Goal: Information Seeking & Learning: Learn about a topic

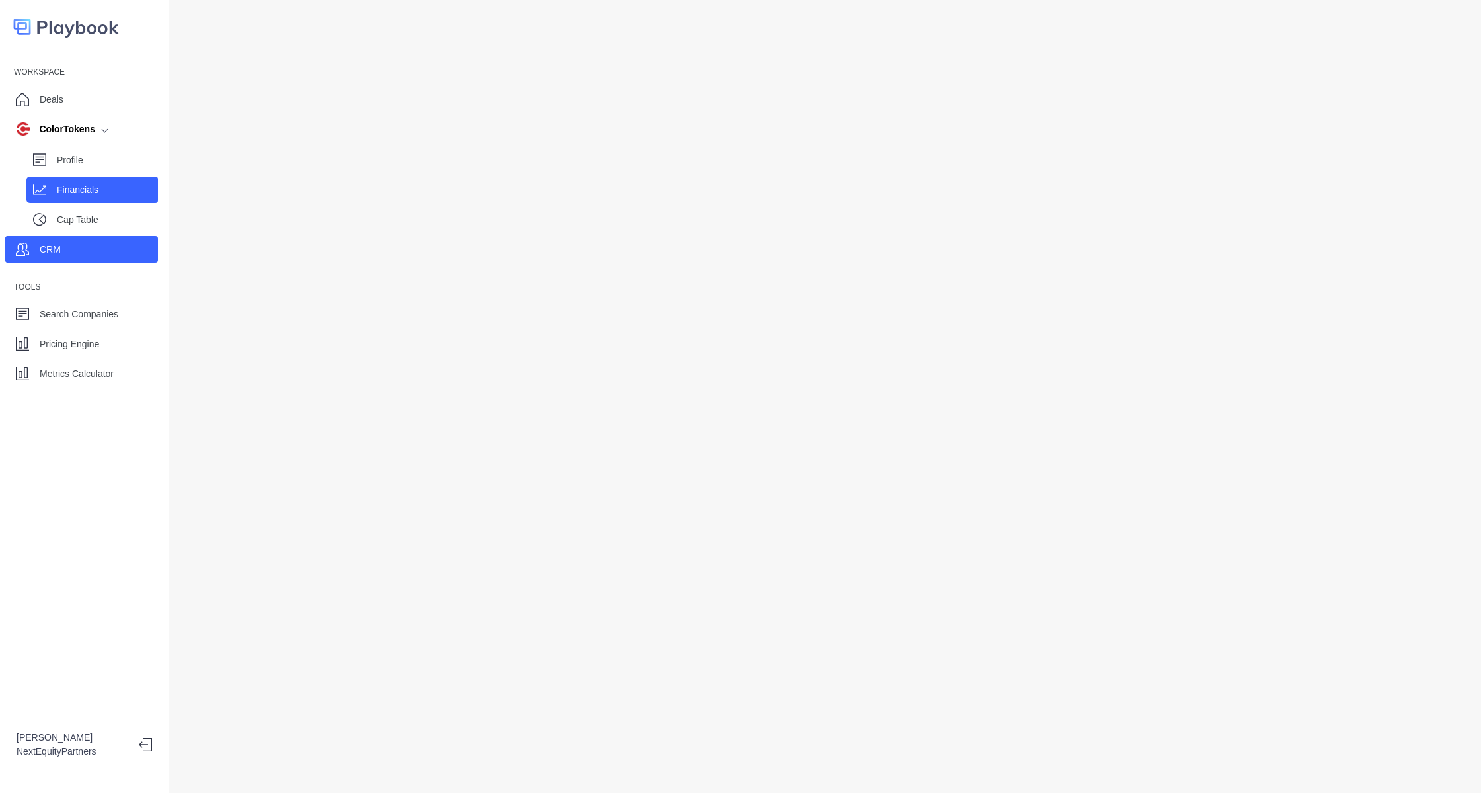
click at [97, 196] on p "Financials" at bounding box center [107, 190] width 101 height 14
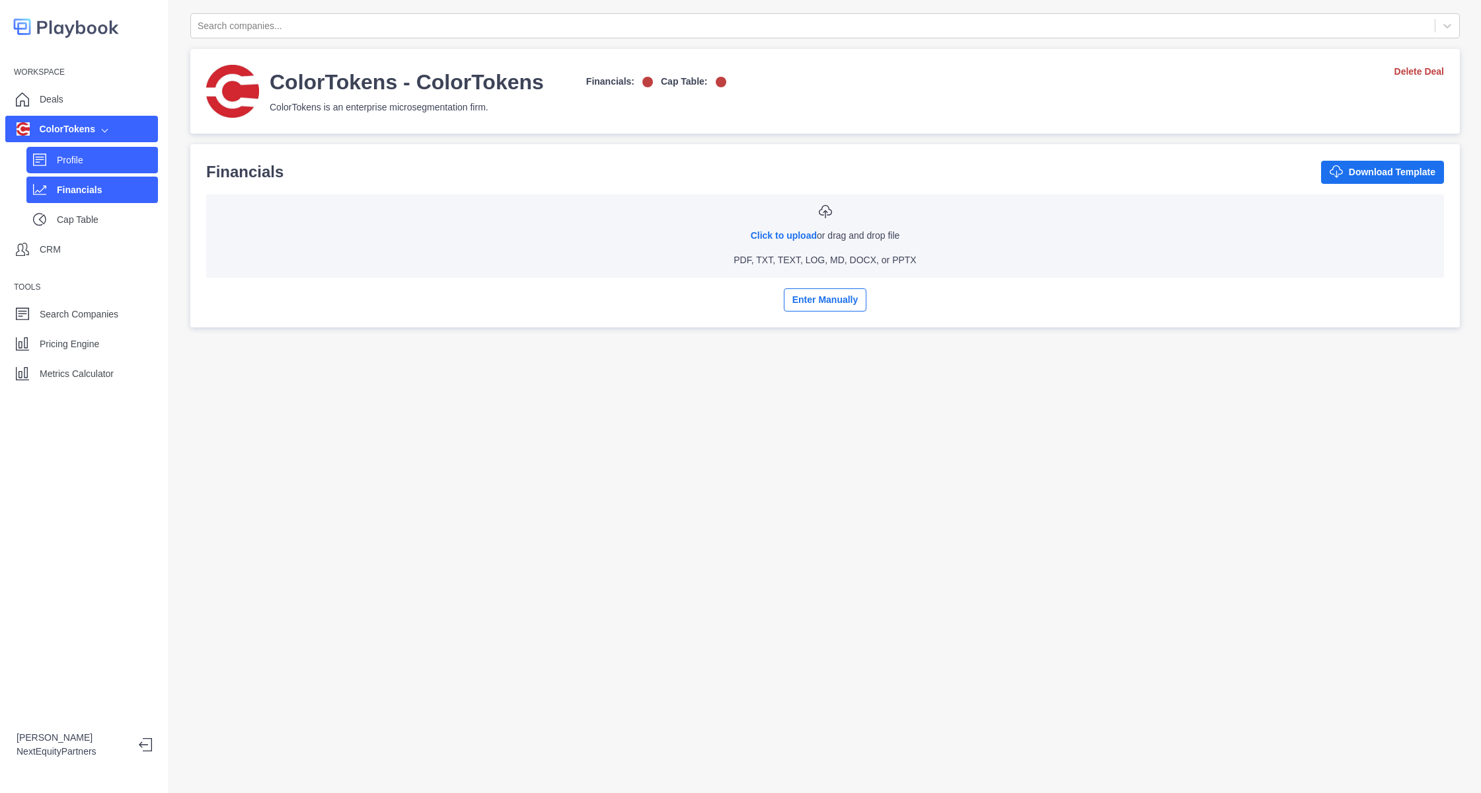
click at [112, 172] on div "Profile" at bounding box center [92, 160] width 132 height 26
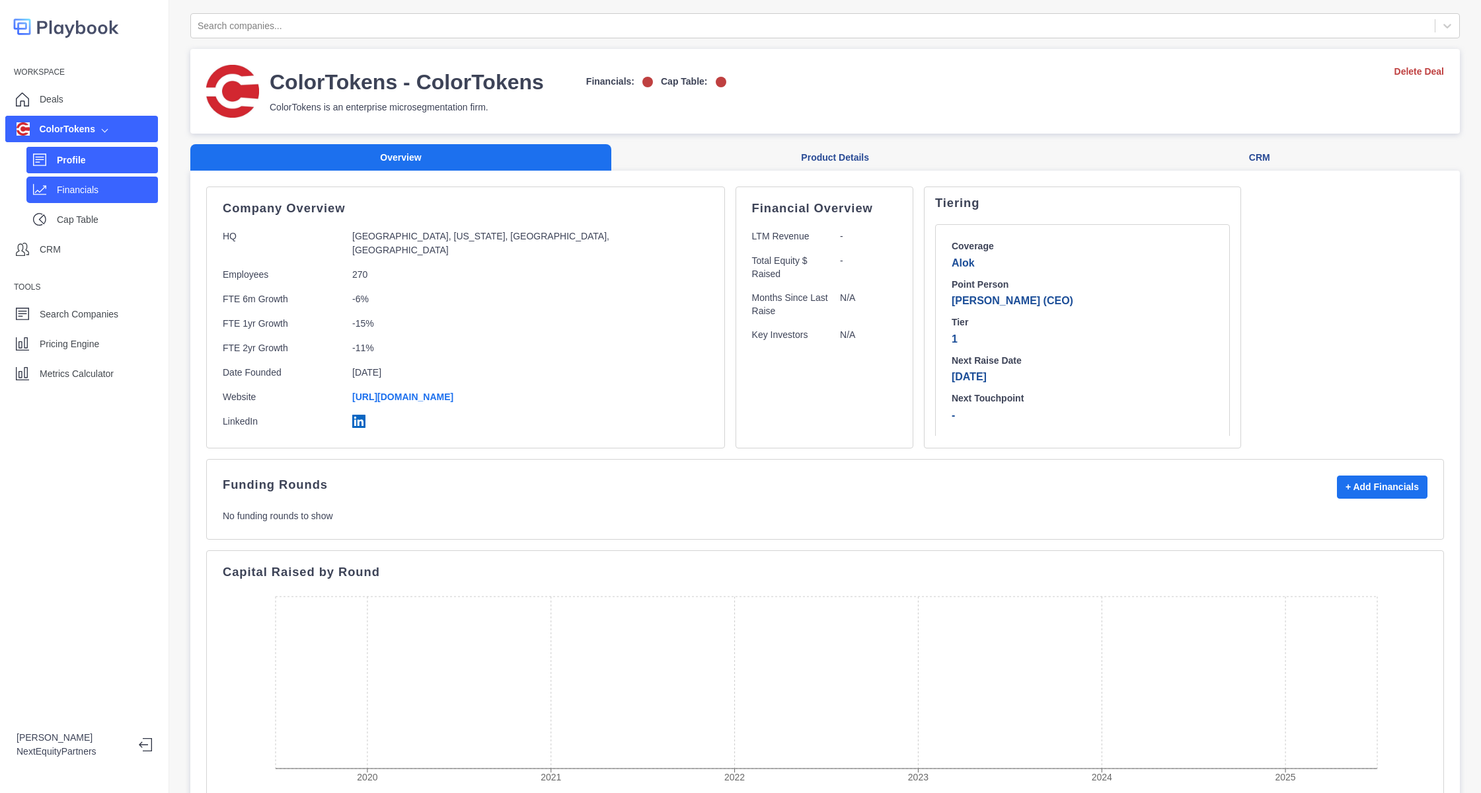
click at [114, 198] on div "Financials" at bounding box center [107, 190] width 101 height 20
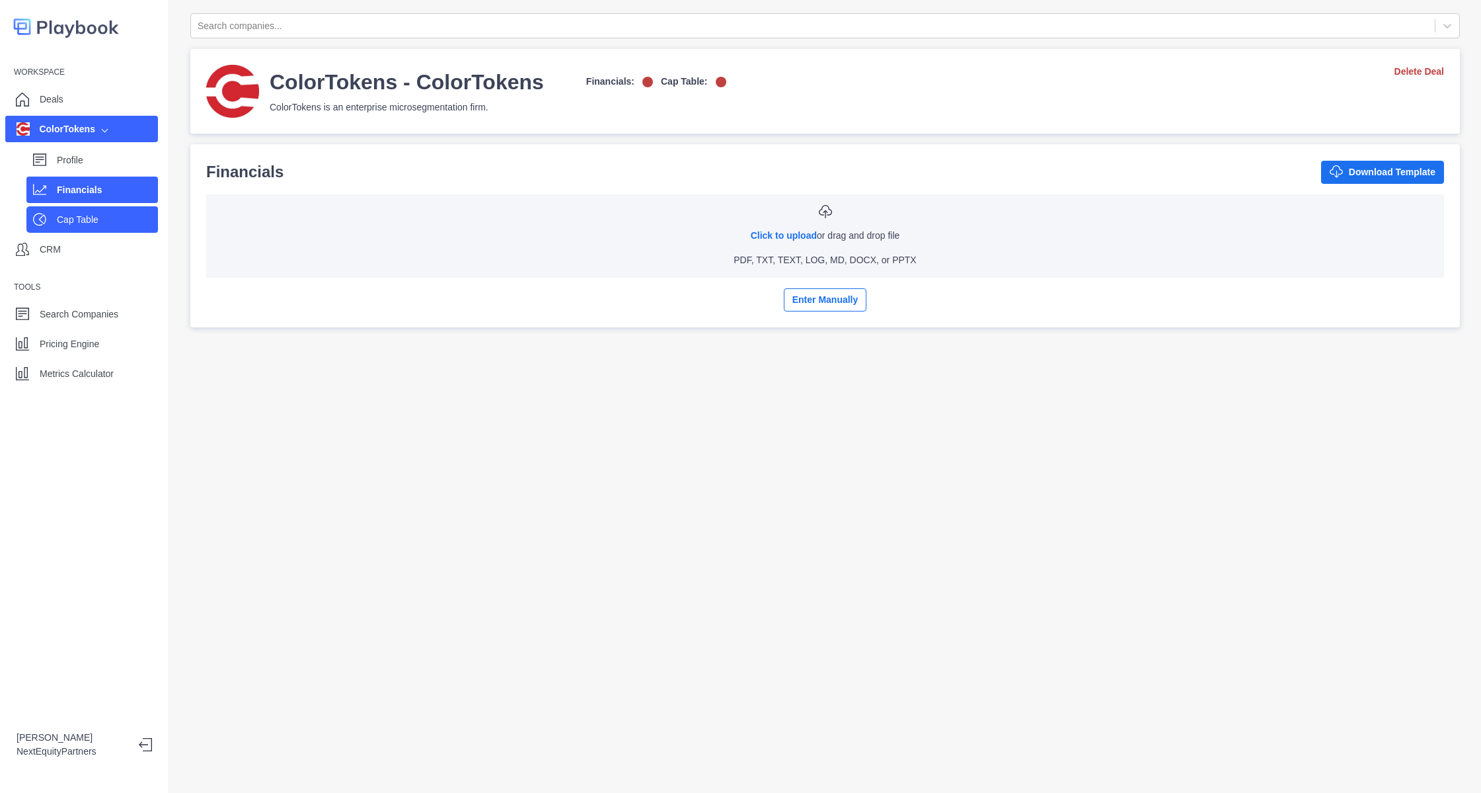
click at [104, 214] on p "Cap Table" at bounding box center [107, 220] width 101 height 14
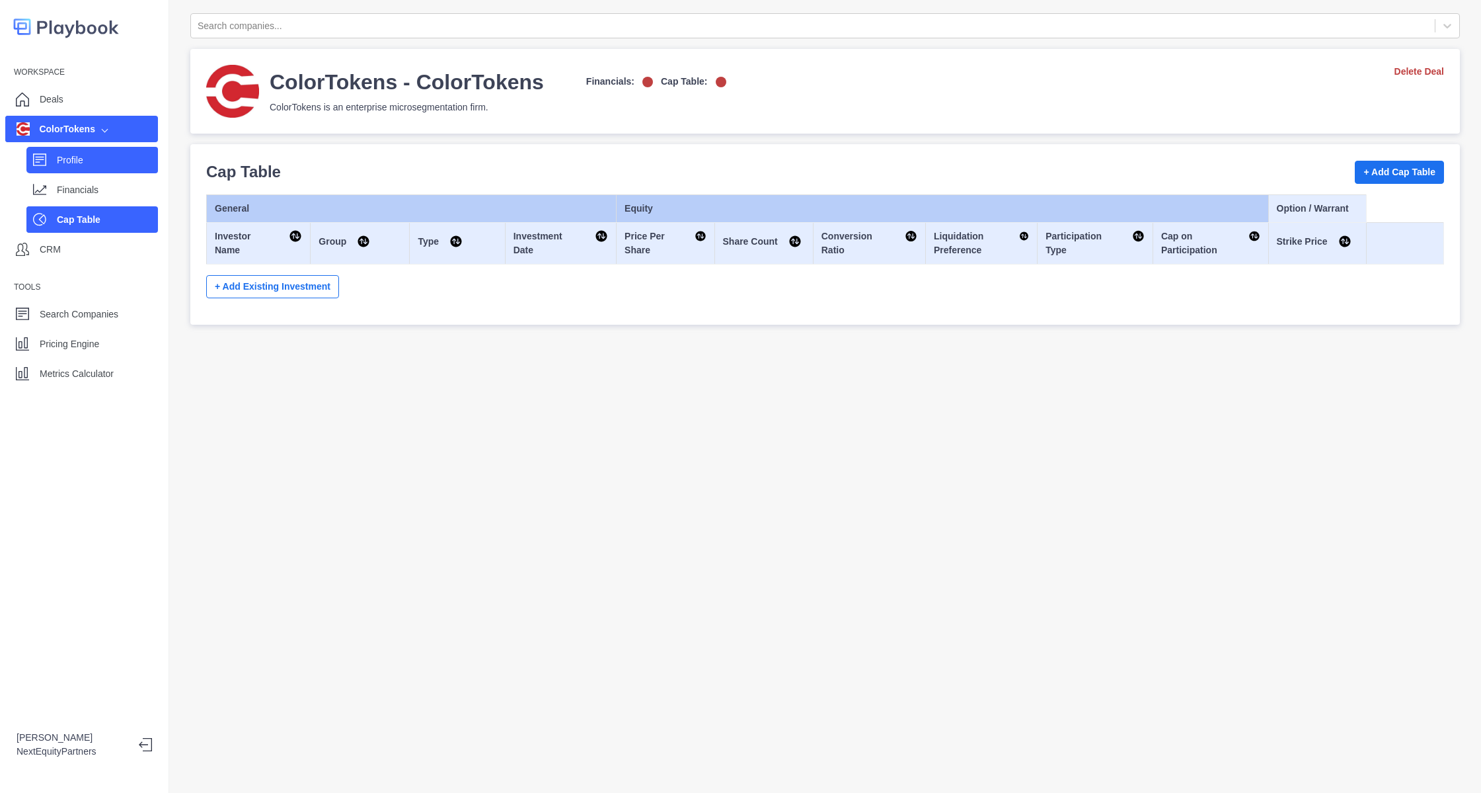
click at [102, 163] on p "Profile" at bounding box center [107, 160] width 101 height 14
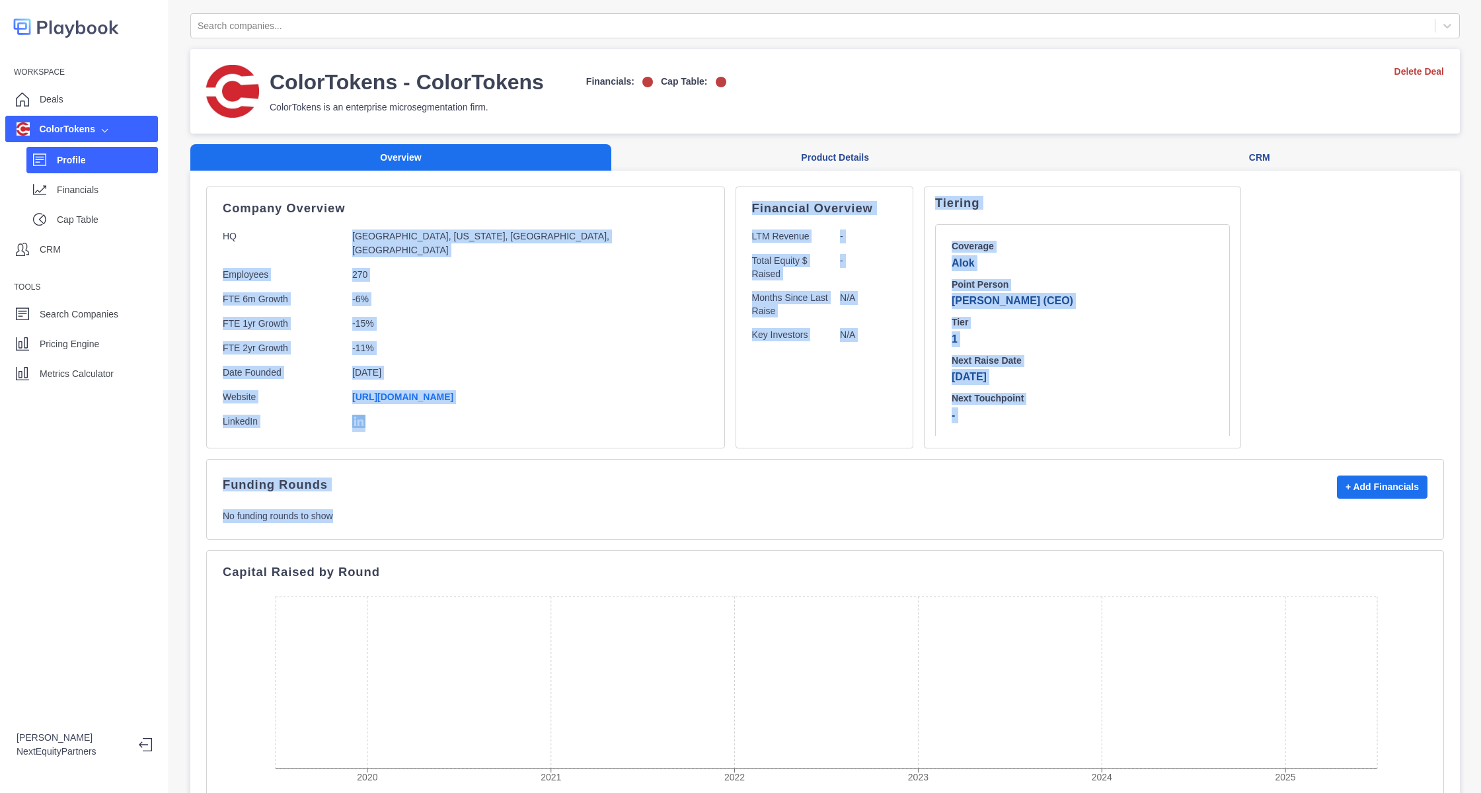
drag, startPoint x: 295, startPoint y: 240, endPoint x: 721, endPoint y: 510, distance: 504.3
click at [721, 510] on div "Company Overview HQ [GEOGRAPHIC_DATA], [US_STATE], [GEOGRAPHIC_DATA], [GEOGRAPH…" at bounding box center [825, 658] width 1238 height 944
click at [721, 510] on p "No funding rounds to show" at bounding box center [825, 516] width 1205 height 14
drag, startPoint x: 721, startPoint y: 510, endPoint x: 307, endPoint y: 168, distance: 536.6
click at [307, 168] on div "Overview Product Details CRM Company Overview HQ [GEOGRAPHIC_DATA], [US_STATE],…" at bounding box center [825, 645] width 1270 height 1002
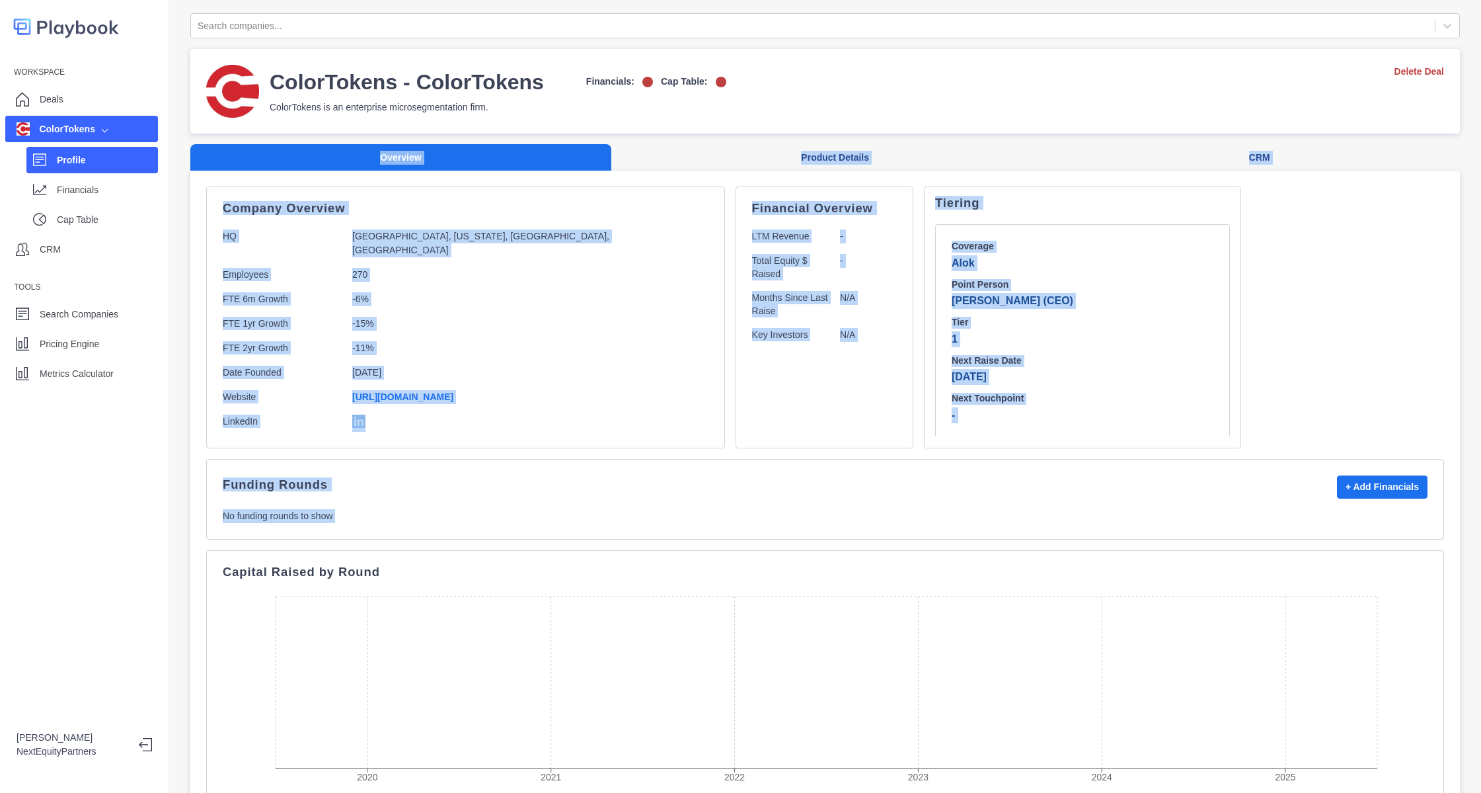
click at [279, 205] on p "Company Overview" at bounding box center [466, 208] width 486 height 11
drag, startPoint x: 217, startPoint y: 196, endPoint x: 731, endPoint y: 549, distance: 623.8
click at [731, 549] on div "Company Overview HQ [GEOGRAPHIC_DATA], [US_STATE], [GEOGRAPHIC_DATA], [GEOGRAPH…" at bounding box center [825, 658] width 1238 height 944
click at [658, 523] on div "Funding Rounds + Add Financials No funding rounds to show" at bounding box center [825, 499] width 1238 height 81
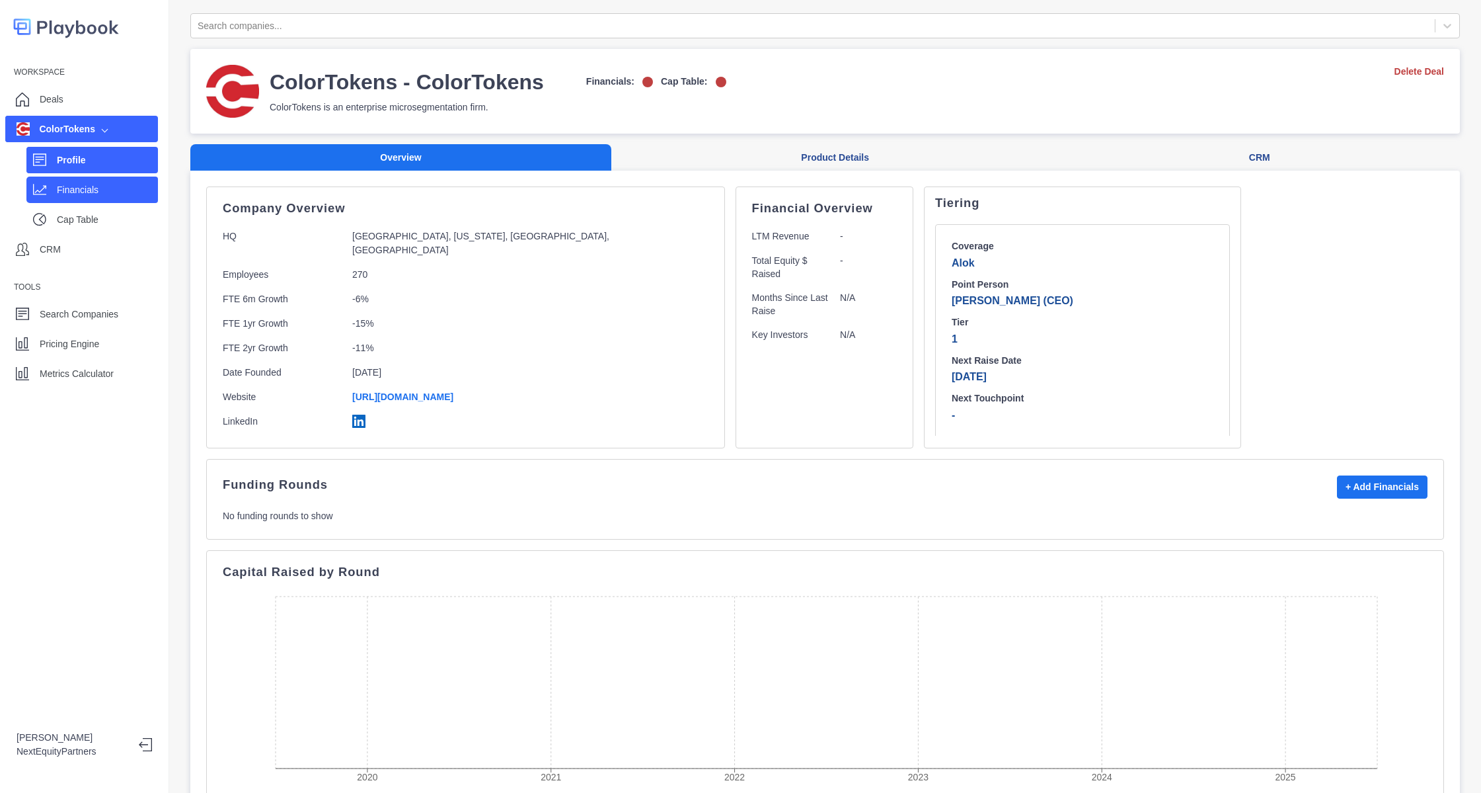
click at [98, 195] on p "Financials" at bounding box center [107, 190] width 101 height 14
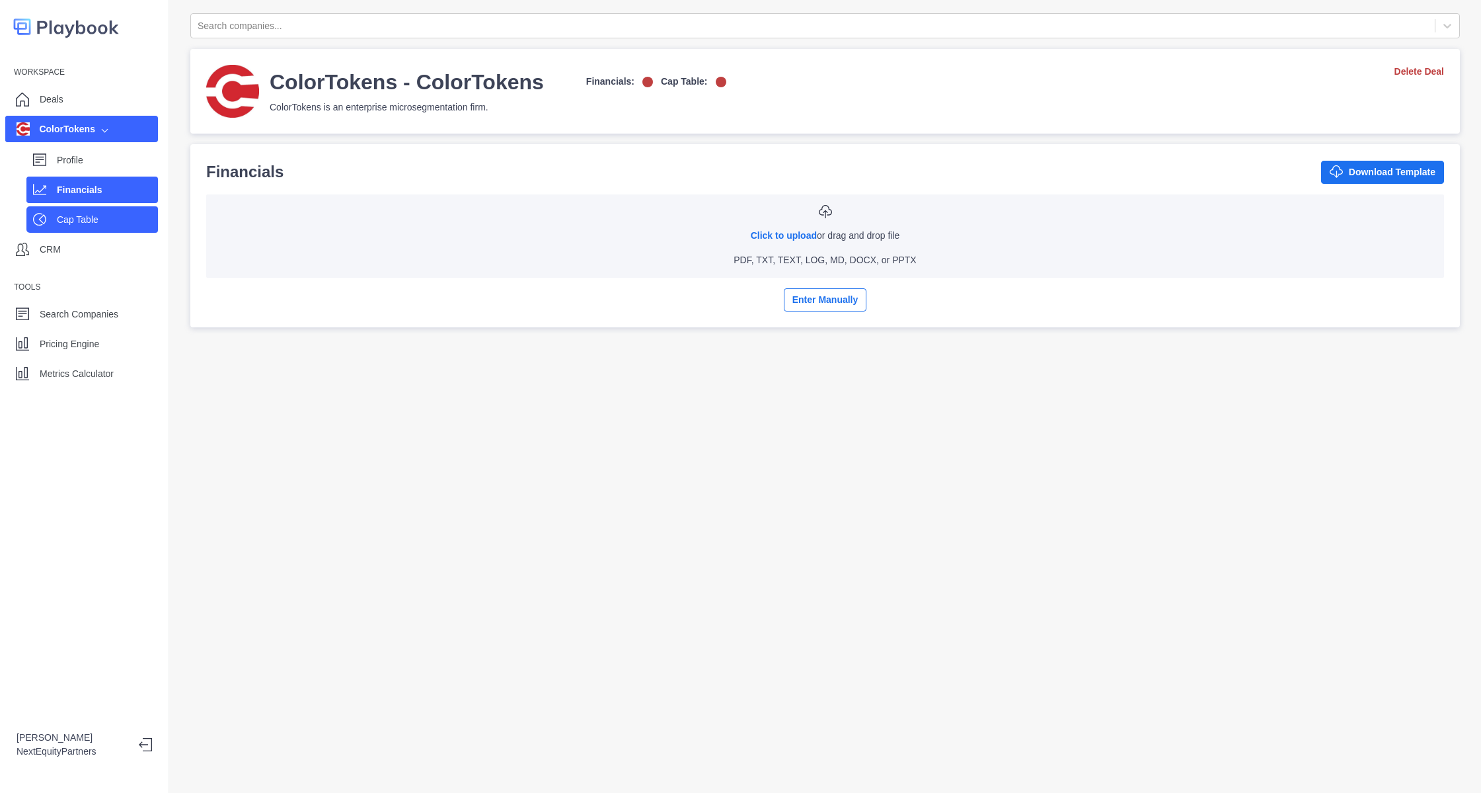
click at [105, 216] on p "Cap Table" at bounding box center [107, 220] width 101 height 14
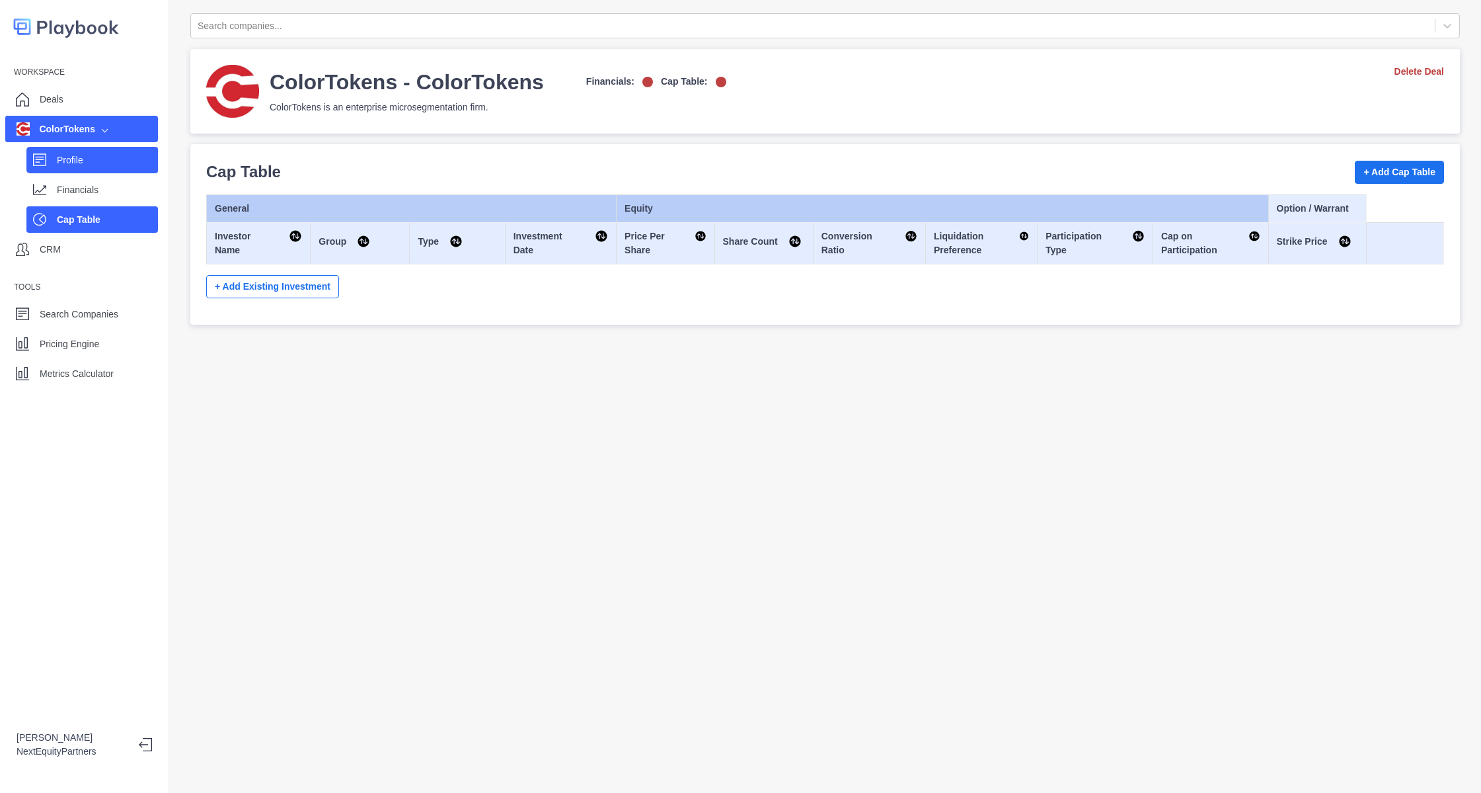
click at [75, 162] on p "Profile" at bounding box center [107, 160] width 101 height 14
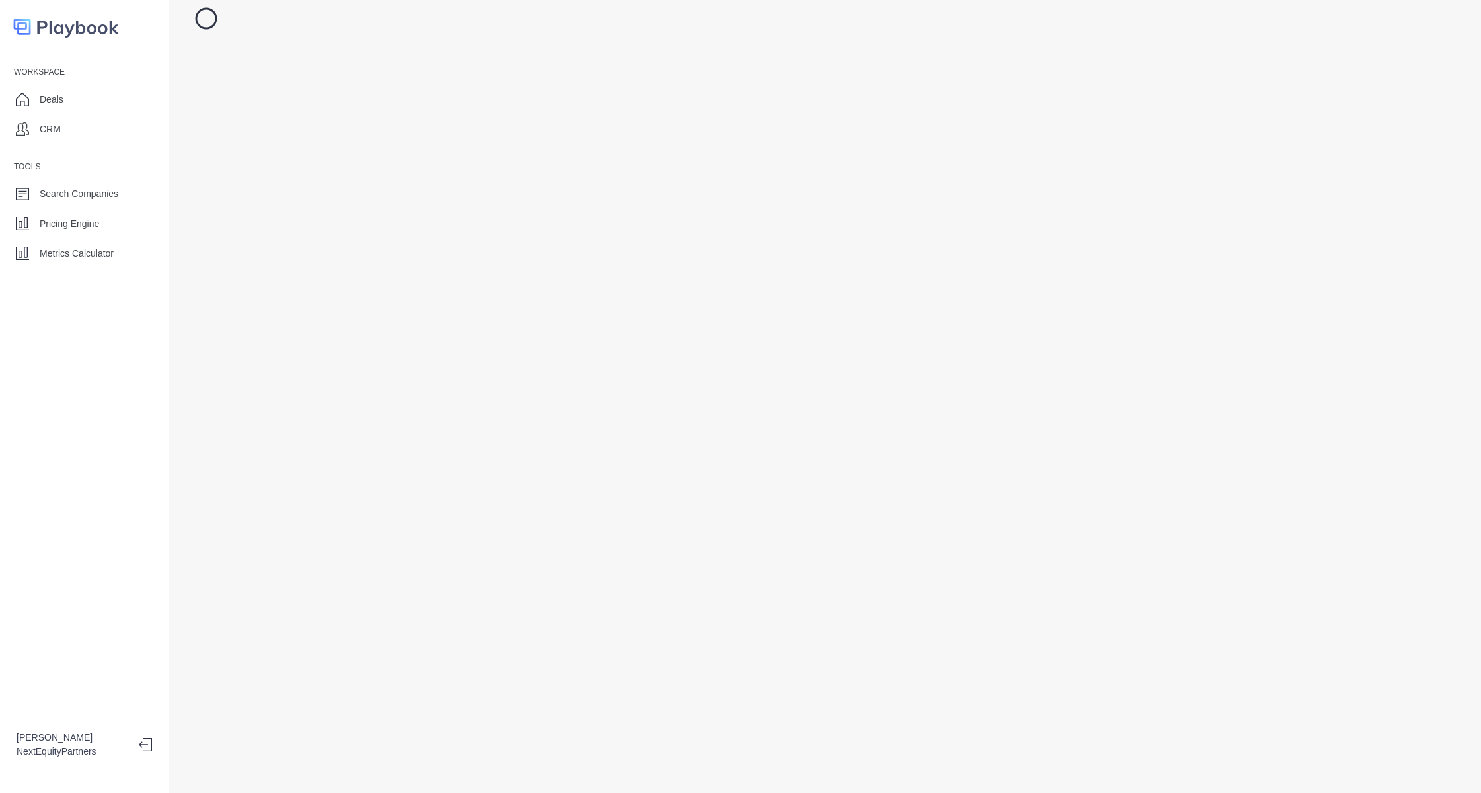
drag, startPoint x: 364, startPoint y: 20, endPoint x: 362, endPoint y: 29, distance: 9.0
click at [362, 29] on div at bounding box center [825, 396] width 1312 height 793
